Goal: Find specific page/section: Find specific page/section

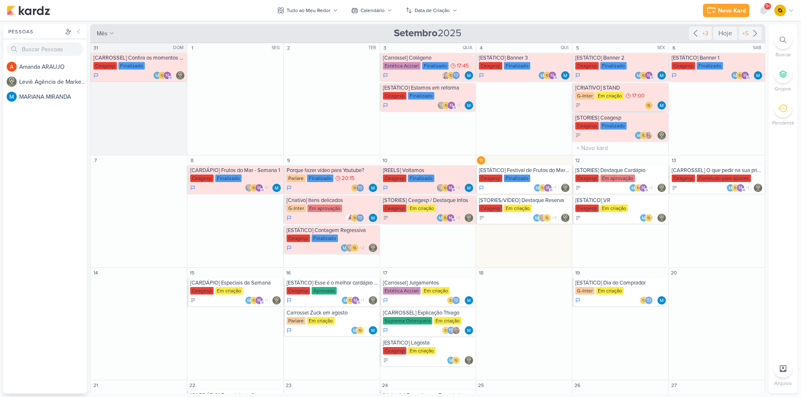
click at [615, 88] on div "[CRIATIVO] STAND" at bounding box center [620, 88] width 91 height 7
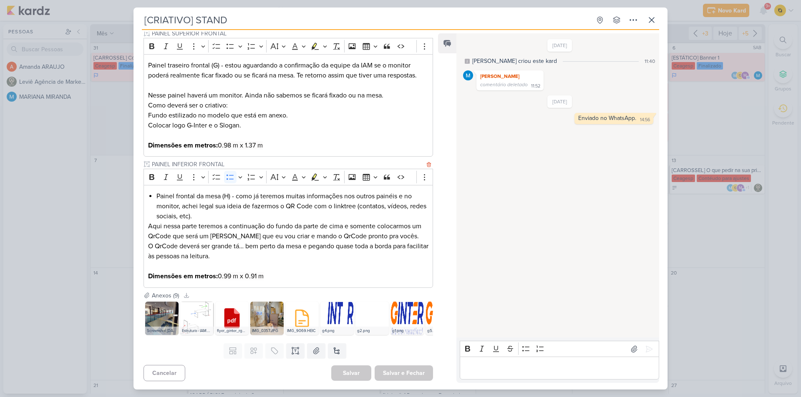
scroll to position [361, 0]
click at [191, 311] on img at bounding box center [196, 318] width 33 height 33
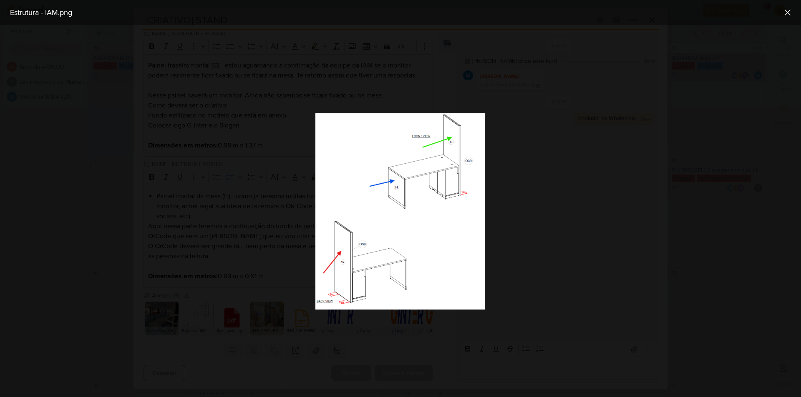
click at [209, 293] on div at bounding box center [400, 211] width 801 height 372
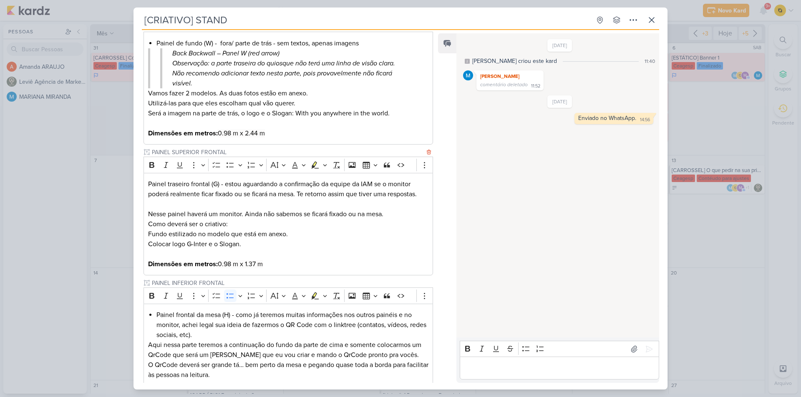
scroll to position [195, 0]
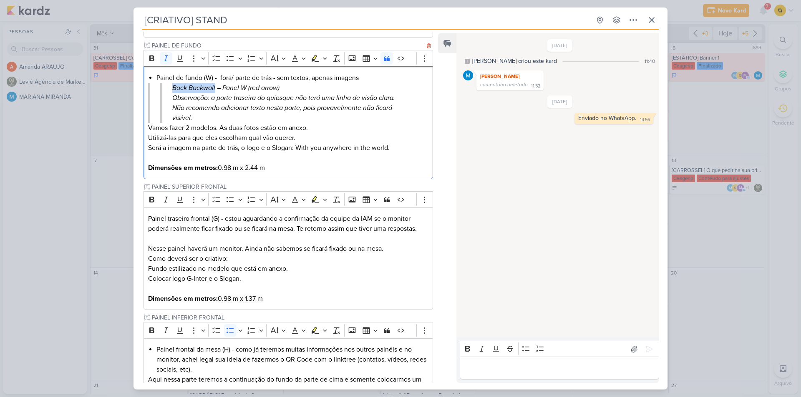
drag, startPoint x: 171, startPoint y: 98, endPoint x: 216, endPoint y: 95, distance: 44.3
click at [216, 93] on blockquote "Back Backwall – Panel W (red arrow)" at bounding box center [289, 88] width 258 height 10
copy icon "Back Backwall"
drag, startPoint x: 218, startPoint y: 228, endPoint x: 146, endPoint y: 226, distance: 72.1
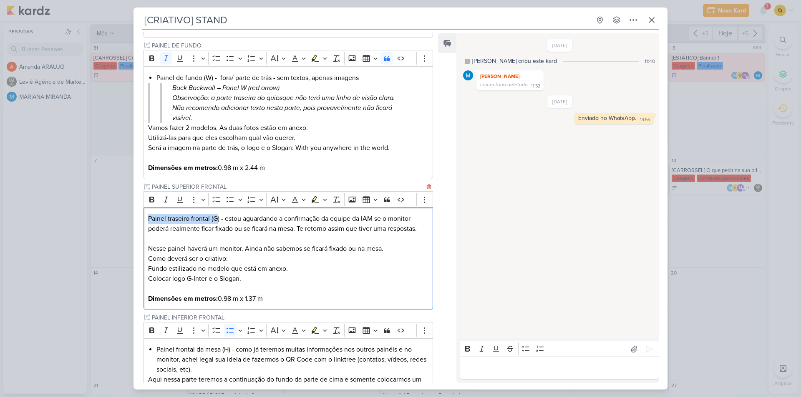
click at [146, 226] on div "Painel traseiro frontal (G) - estou aguardando a confirmação da equipe da IAM s…" at bounding box center [287, 259] width 289 height 103
copy span "Painel traseiro frontal (G"
drag, startPoint x: 219, startPoint y: 228, endPoint x: 148, endPoint y: 231, distance: 70.5
click at [148, 231] on span "Painel traseiro frontal (G) - estou aguardando a confirmação da equipe da IAM s…" at bounding box center [282, 224] width 269 height 18
copy span "Painel traseiro frontal (G)"
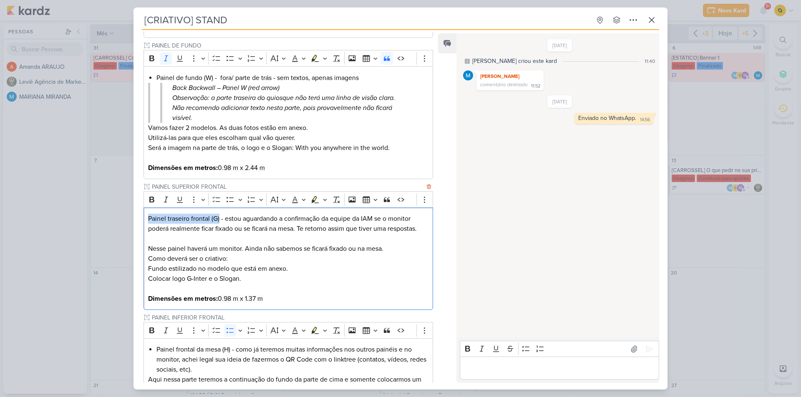
scroll to position [236, 0]
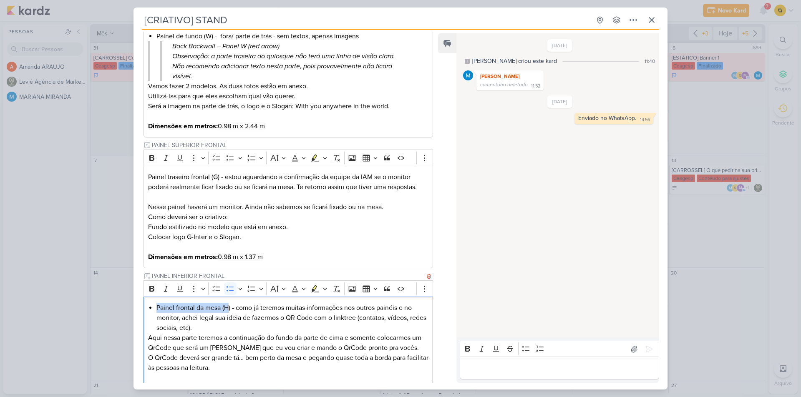
drag, startPoint x: 211, startPoint y: 319, endPoint x: 156, endPoint y: 319, distance: 54.6
click at [156, 319] on span "Painel frontal da mesa (H) - como já teremos muitas informações nos outros pain…" at bounding box center [291, 318] width 270 height 28
copy span "Painel frontal da mesa (H"
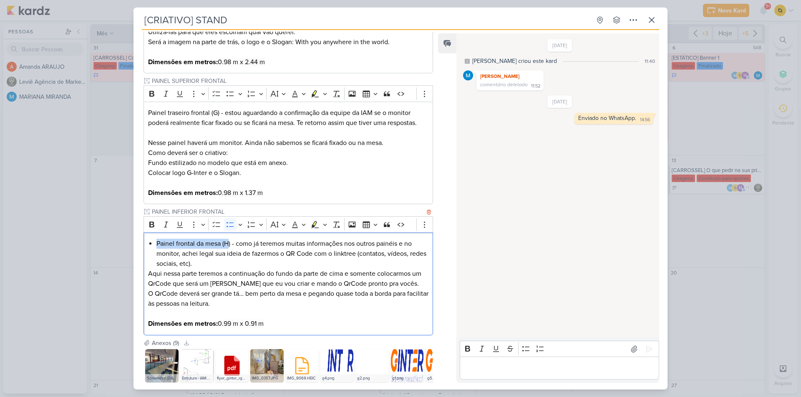
scroll to position [320, 0]
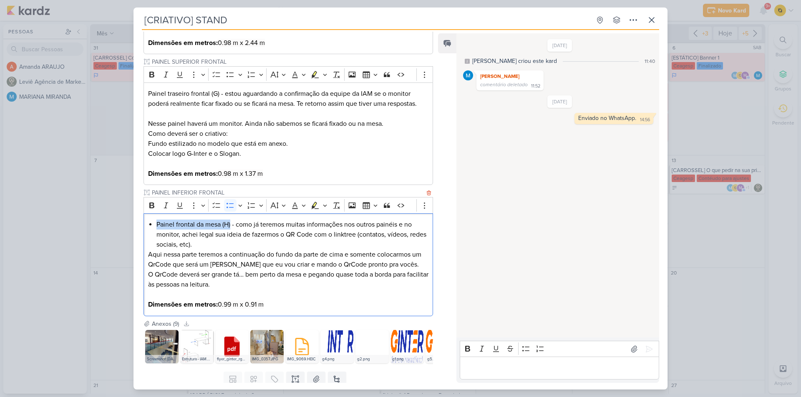
drag, startPoint x: 230, startPoint y: 234, endPoint x: 155, endPoint y: 236, distance: 74.6
click at [155, 236] on div "Painel frontal da mesa (H) - como já teremos muitas informações nos outros pain…" at bounding box center [287, 264] width 289 height 103
copy span "Painel frontal da mesa (H)"
click at [653, 22] on icon at bounding box center [651, 20] width 10 height 10
